Goal: Task Accomplishment & Management: Manage account settings

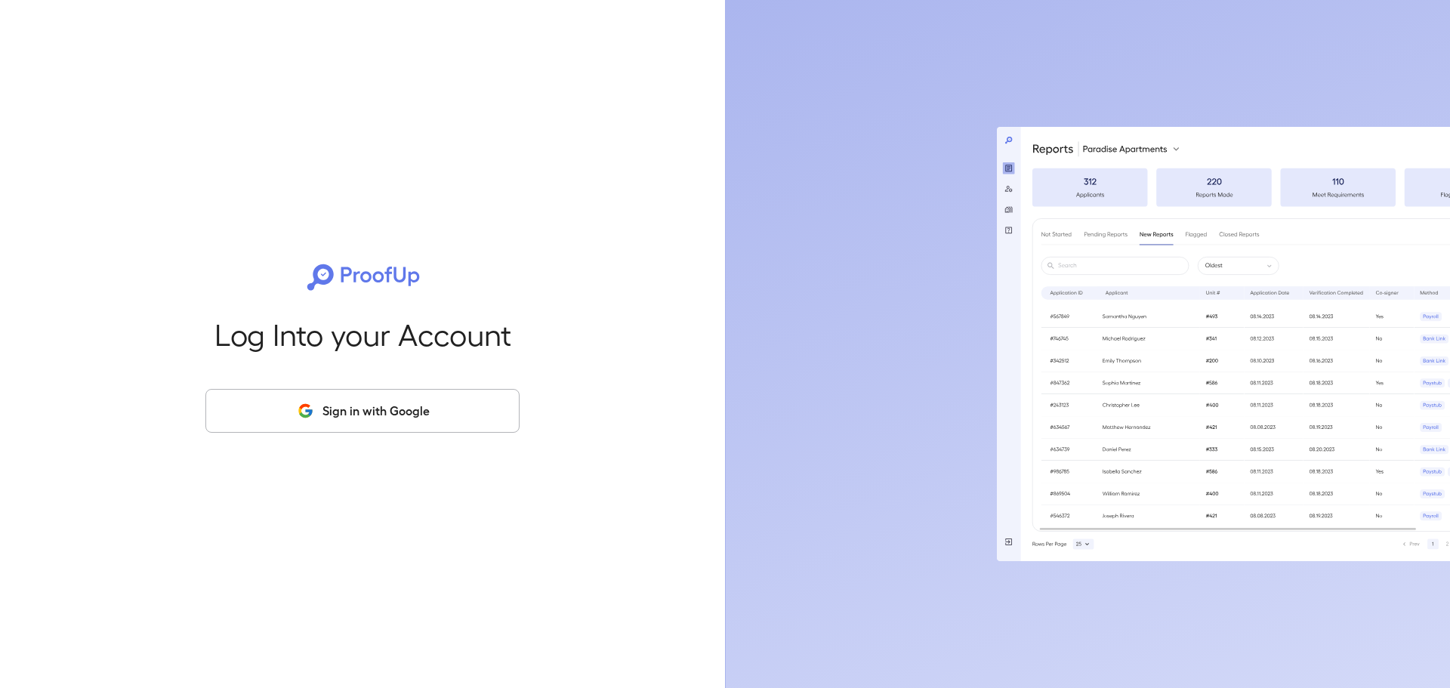
click at [382, 403] on button "Sign in with Google" at bounding box center [362, 411] width 314 height 44
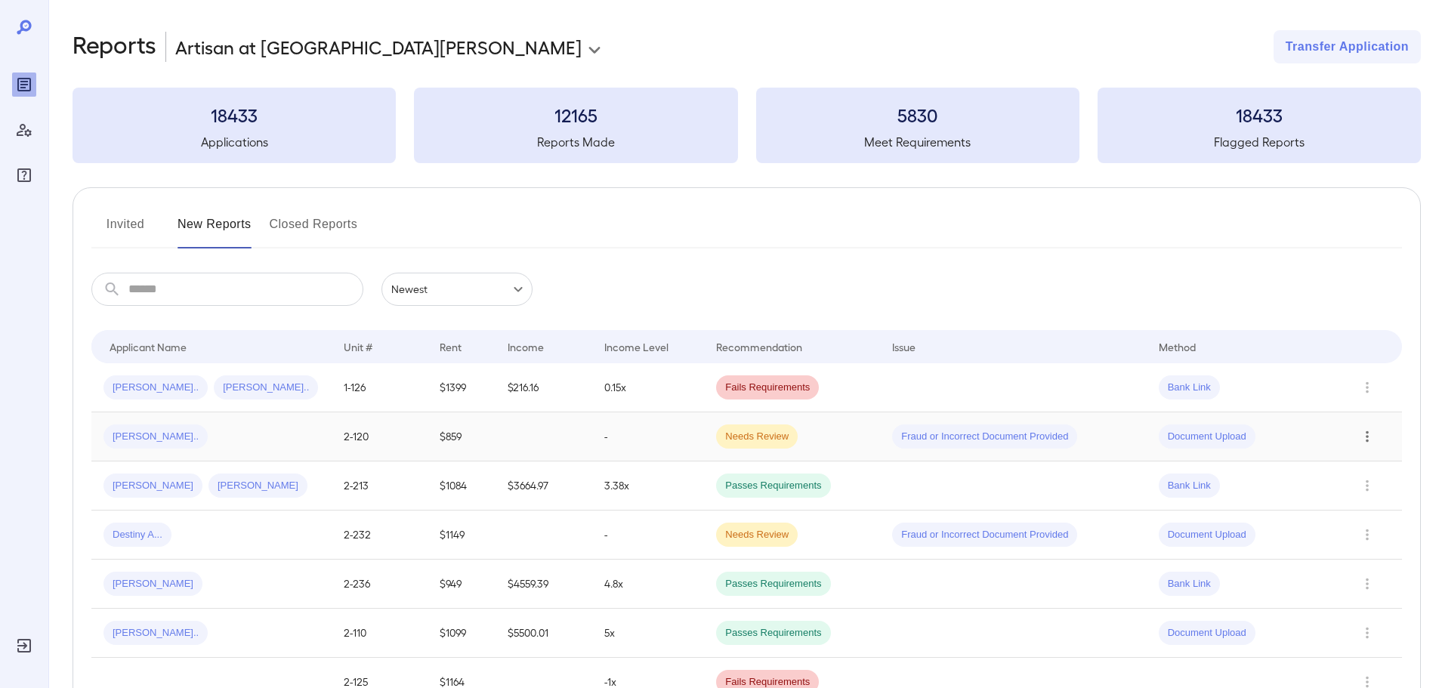
click at [1366, 437] on icon "Row Actions" at bounding box center [1367, 436] width 3 height 11
click at [1366, 469] on li "View Application" at bounding box center [1378, 467] width 119 height 24
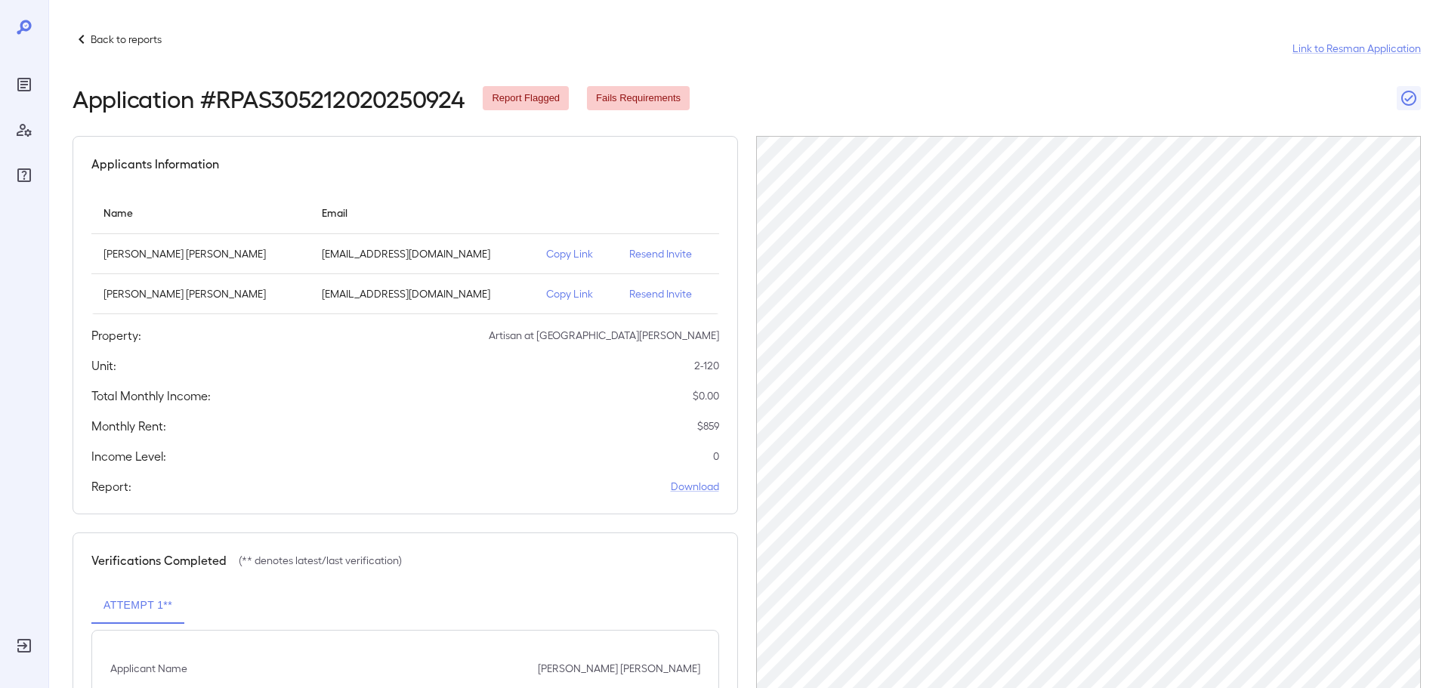
click at [629, 295] on p "Resend Invite" at bounding box center [667, 293] width 77 height 15
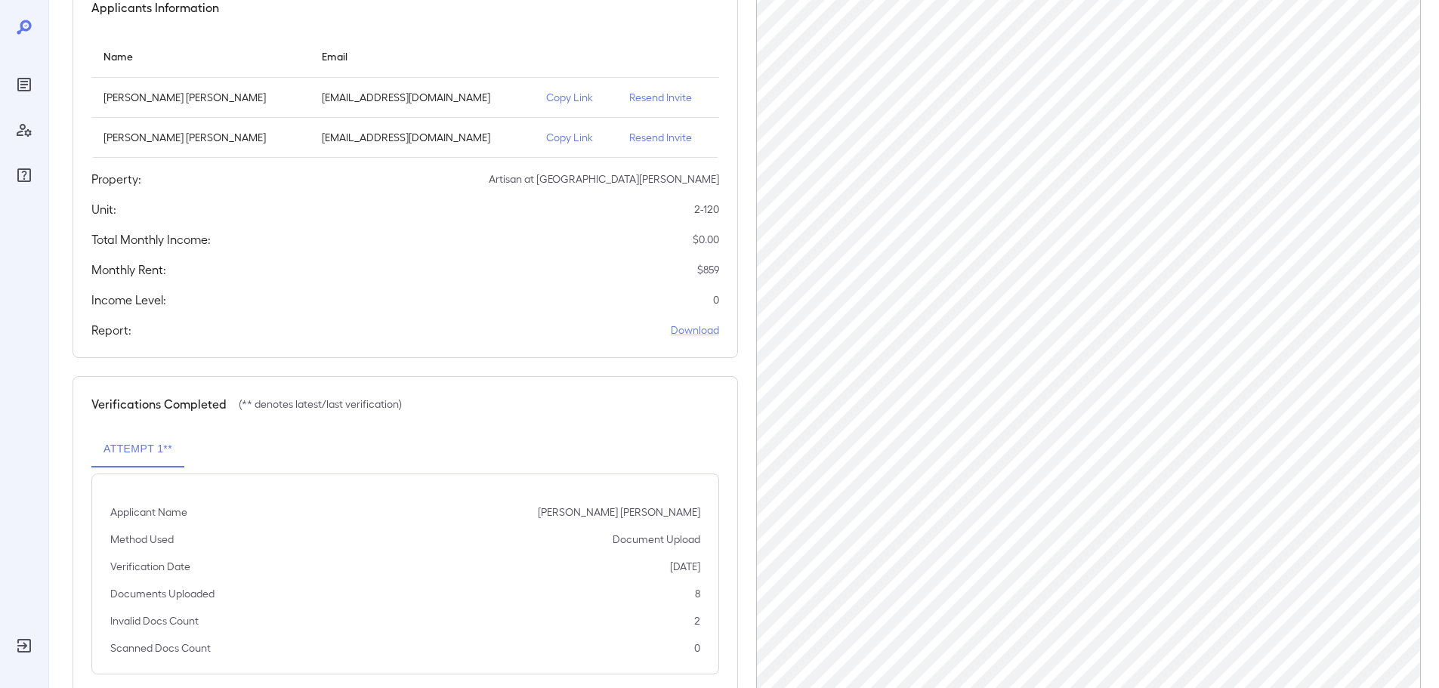
scroll to position [192, 0]
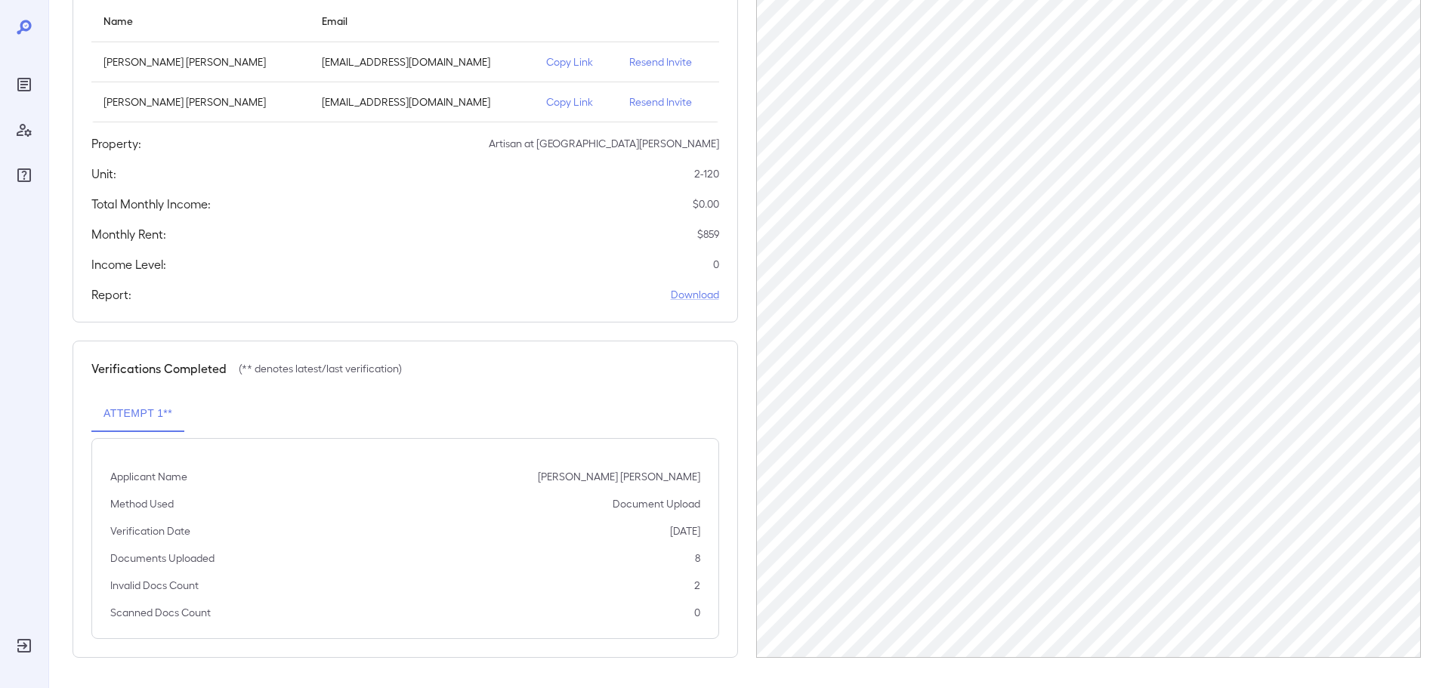
click at [640, 99] on p "Resend Invite" at bounding box center [667, 101] width 77 height 15
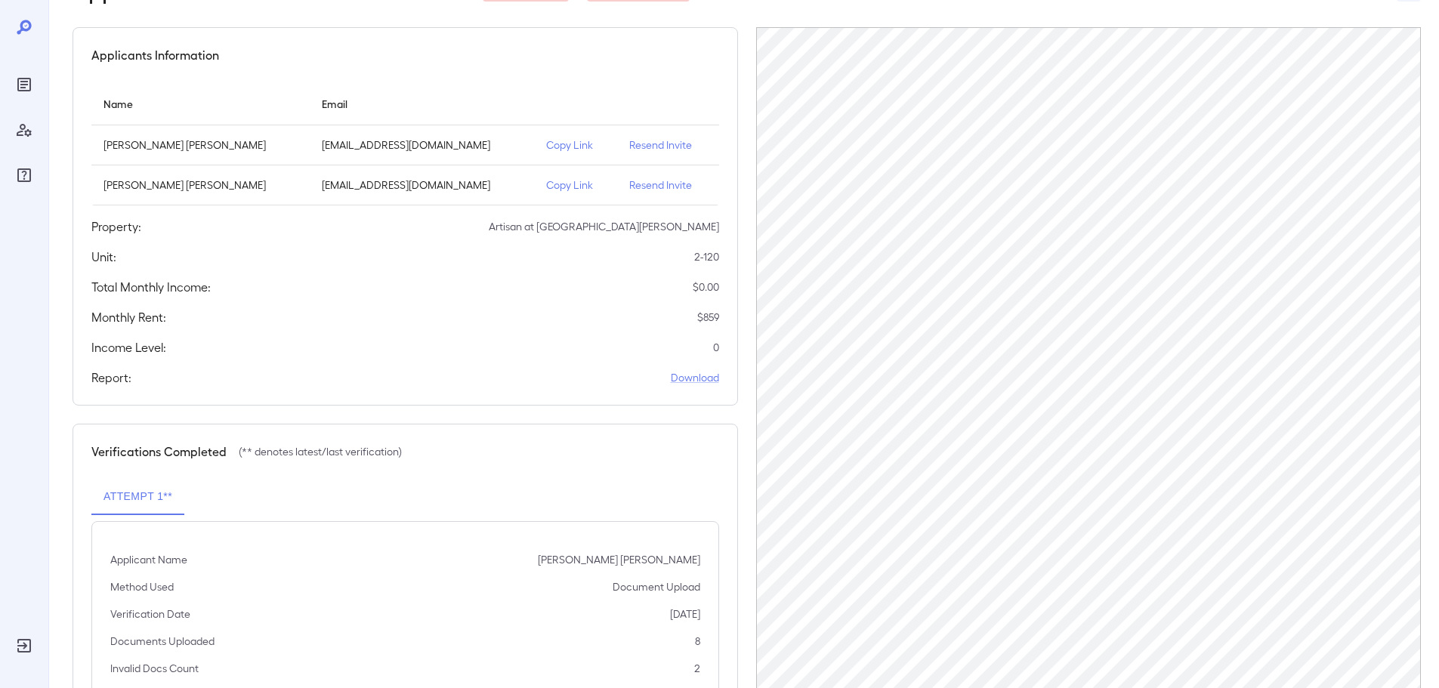
scroll to position [0, 0]
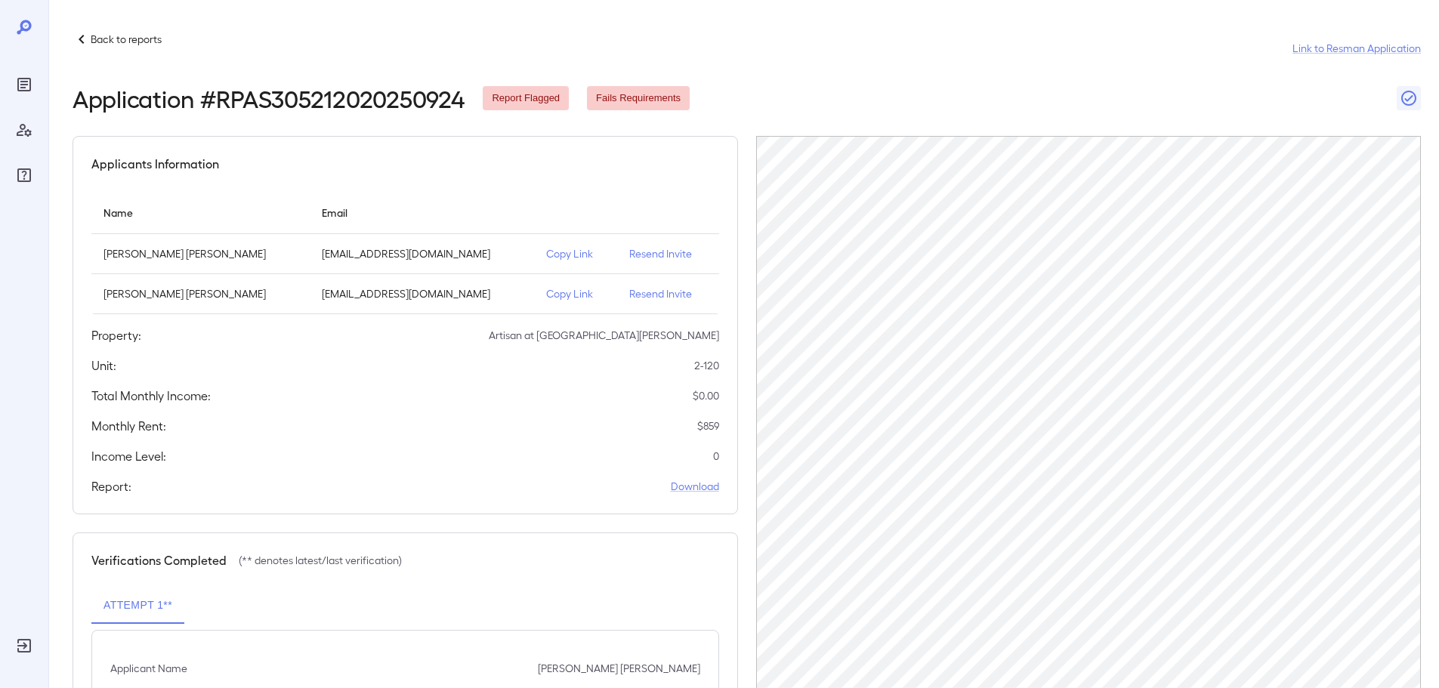
click at [546, 295] on p "Copy Link" at bounding box center [575, 293] width 59 height 15
